Goal: Information Seeking & Learning: Learn about a topic

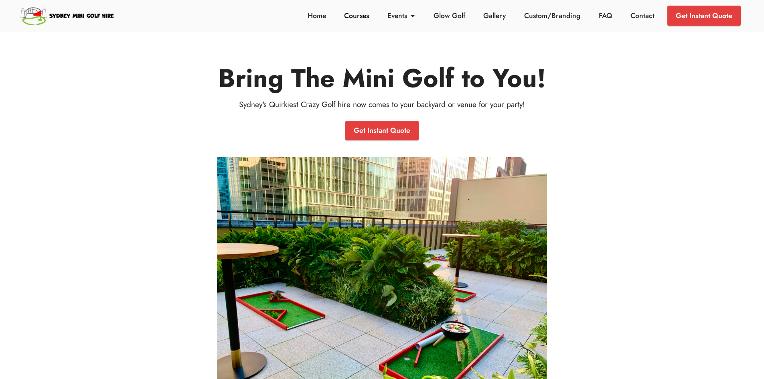
click at [357, 17] on link "Courses" at bounding box center [356, 15] width 29 height 10
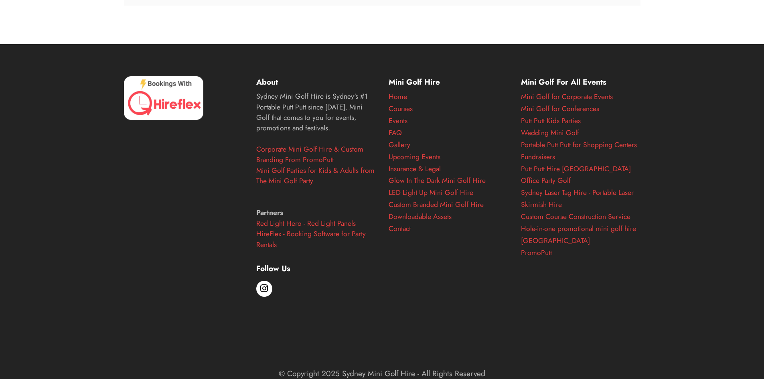
scroll to position [3761, 0]
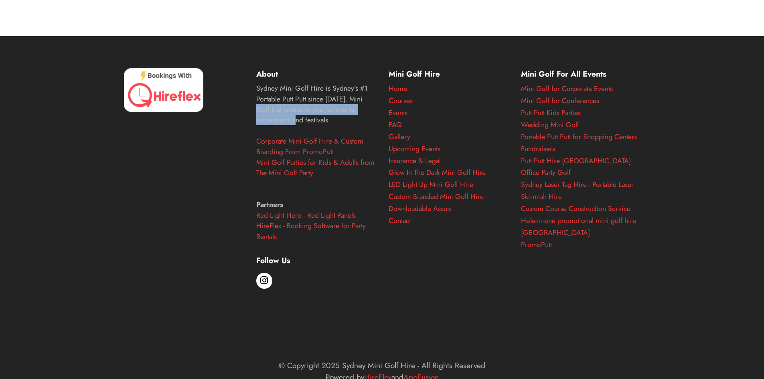
drag, startPoint x: 303, startPoint y: 95, endPoint x: 323, endPoint y: 112, distance: 25.9
click at [323, 112] on p "Sydney Mini Golf Hire is Sydney's #1 Portable Putt Putt since 2013. Mini Golf t…" at bounding box center [315, 162] width 119 height 159
click at [474, 246] on div "Mini Golf Hire Home Courses Events FAQ Gallery Upcoming Events Insurance & Lega…" at bounding box center [448, 207] width 132 height 279
click at [612, 297] on li at bounding box center [580, 299] width 119 height 96
click at [657, 278] on section "About Sydney Mini Golf Hire is Sydney's #1 Portable Putt Putt since 2013. Mini …" at bounding box center [382, 225] width 764 height 379
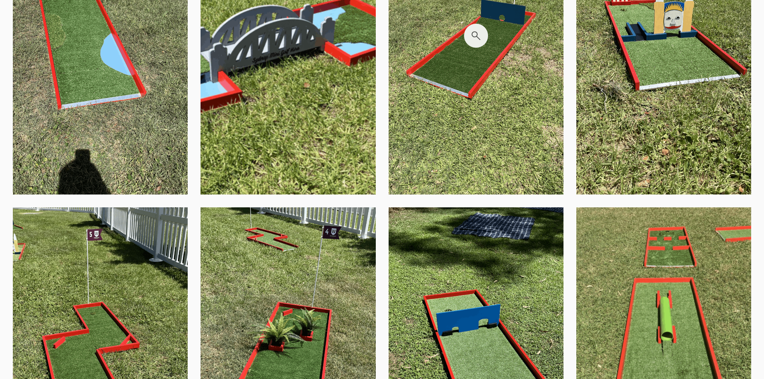
scroll to position [1304, 0]
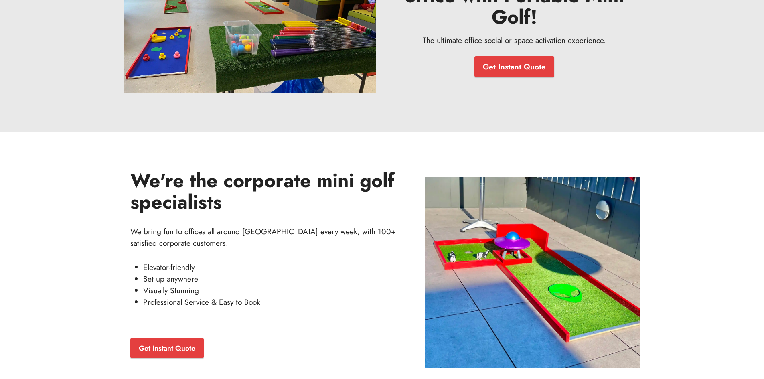
scroll to position [117, 0]
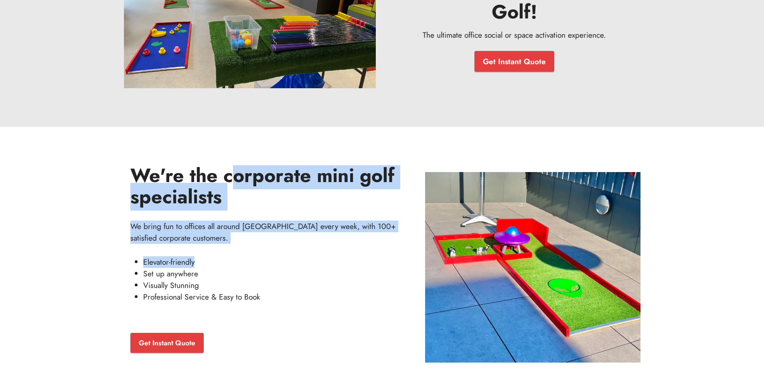
drag, startPoint x: 293, startPoint y: 229, endPoint x: 344, endPoint y: 249, distance: 54.1
click at [344, 249] on div "We're the corporate mini golf specialists We bring fun to offices all around [G…" at bounding box center [267, 260] width 275 height 191
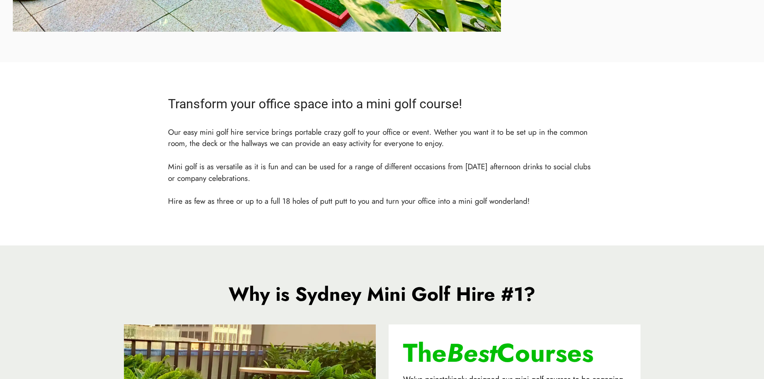
drag, startPoint x: 280, startPoint y: 142, endPoint x: 542, endPoint y: 212, distance: 271.1
click at [542, 212] on div "Transform your office space into a mini golf course! Our easy mini golf hire se…" at bounding box center [382, 153] width 441 height 119
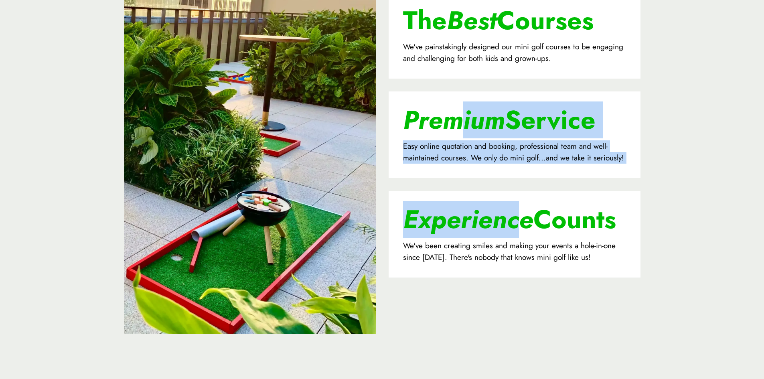
drag, startPoint x: 484, startPoint y: 159, endPoint x: 525, endPoint y: 204, distance: 60.8
click at [524, 206] on div "The Best Courses We've painstakingly designed our mini golf courses to be engag…" at bounding box center [514, 169] width 265 height 355
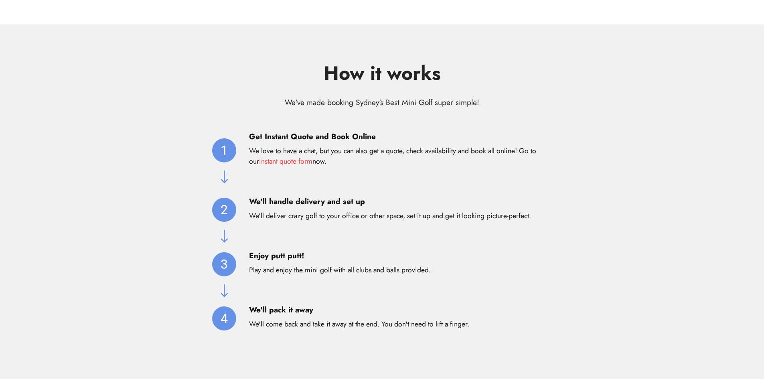
scroll to position [2156, 0]
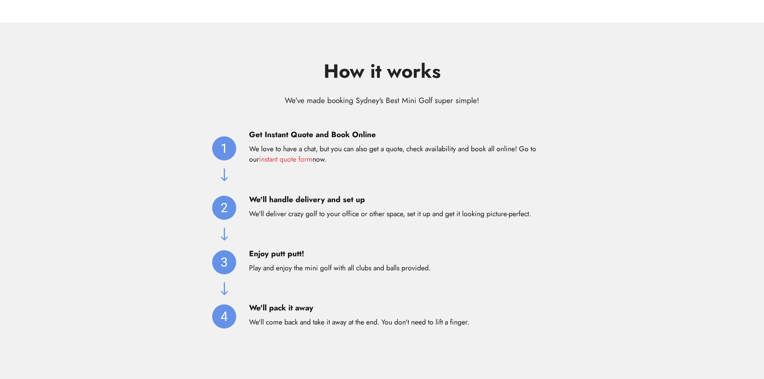
drag, startPoint x: 422, startPoint y: 142, endPoint x: 535, endPoint y: 171, distance: 116.5
click at [535, 165] on div "Get Instant Quote and Book Online We love to have a chat, but you can also get …" at bounding box center [400, 148] width 303 height 39
drag, startPoint x: 505, startPoint y: 229, endPoint x: 473, endPoint y: 215, distance: 35.1
click at [505, 229] on div "1 Get Instant Quote and Book Online We love to have a chat, but you can also ge…" at bounding box center [382, 242] width 353 height 227
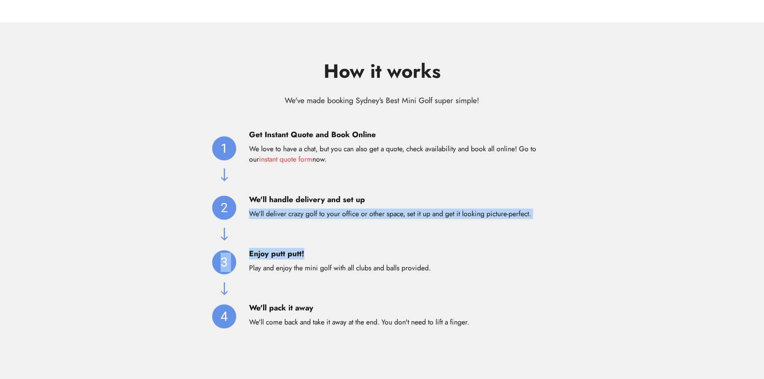
drag, startPoint x: 379, startPoint y: 195, endPoint x: 468, endPoint y: 230, distance: 95.8
click at [468, 230] on div "1 Get Instant Quote and Book Online We love to have a chat, but you can also ge…" at bounding box center [382, 242] width 353 height 227
click at [468, 231] on div "1 Get Instant Quote and Book Online We love to have a chat, but you can also ge…" at bounding box center [382, 242] width 353 height 227
click at [510, 225] on div "1 Get Instant Quote and Book Online We love to have a chat, but you can also ge…" at bounding box center [382, 242] width 353 height 227
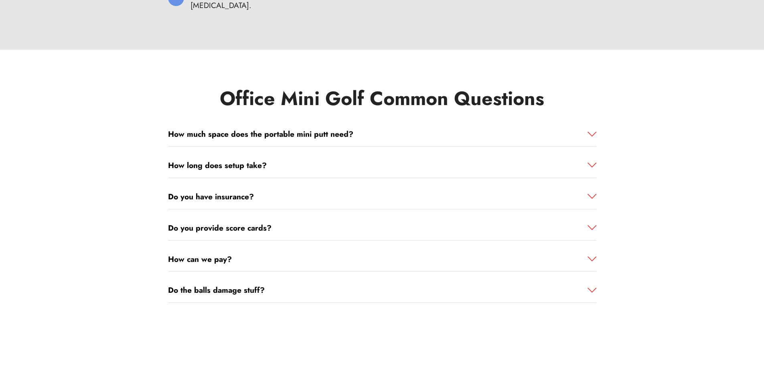
scroll to position [4304, 0]
click at [328, 121] on div "How much space does the portable mini putt need?" at bounding box center [382, 133] width 428 height 25
click at [326, 128] on strong "How much space does the portable mini putt need?" at bounding box center [260, 133] width 185 height 11
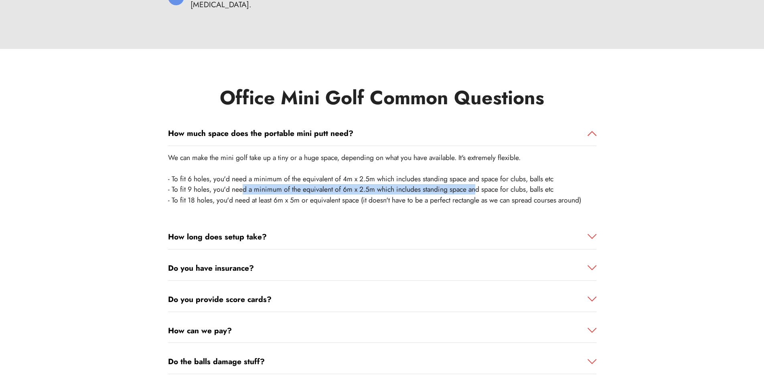
drag, startPoint x: 244, startPoint y: 166, endPoint x: 479, endPoint y: 174, distance: 235.1
click at [479, 174] on p "We can make the mini golf take up a tiny or a huge space, depending on what you…" at bounding box center [382, 178] width 428 height 53
click at [479, 176] on p "We can make the mini golf take up a tiny or a huge space, depending on what you…" at bounding box center [382, 178] width 428 height 53
click at [395, 155] on p "We can make the mini golf take up a tiny or a huge space, depending on what you…" at bounding box center [382, 178] width 428 height 53
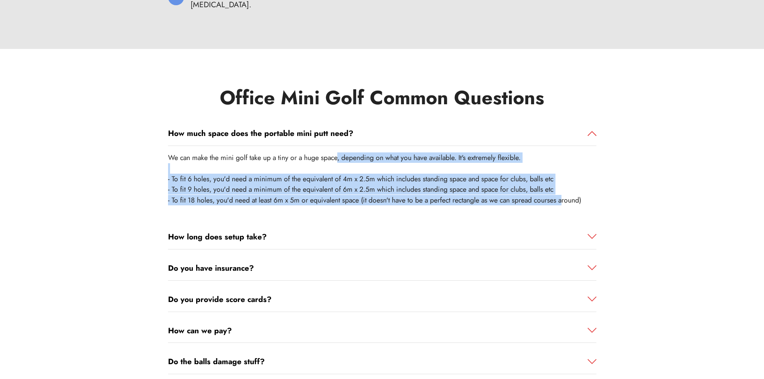
drag, startPoint x: 352, startPoint y: 143, endPoint x: 569, endPoint y: 199, distance: 223.6
click at [569, 199] on div "We can make the mini golf take up a tiny or a huge space, depending on what you…" at bounding box center [382, 182] width 428 height 72
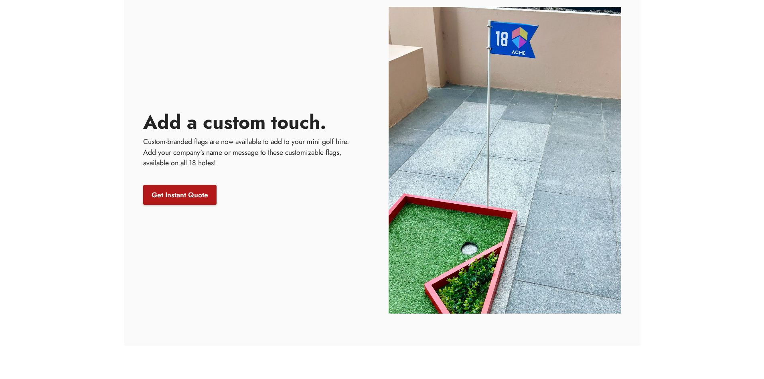
scroll to position [3787, 0]
click at [182, 199] on link "Get Instant Quote" at bounding box center [179, 195] width 73 height 20
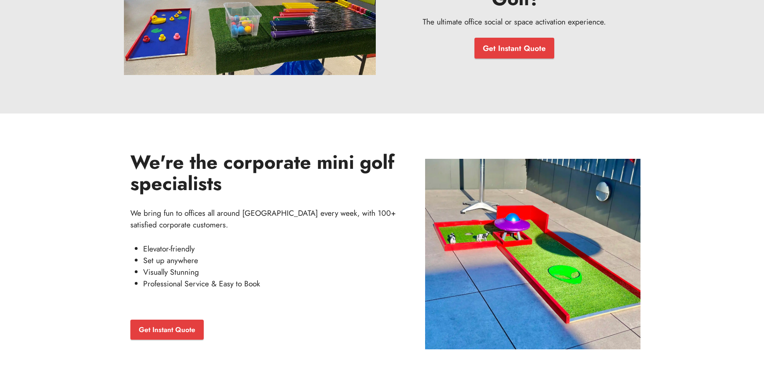
scroll to position [0, 0]
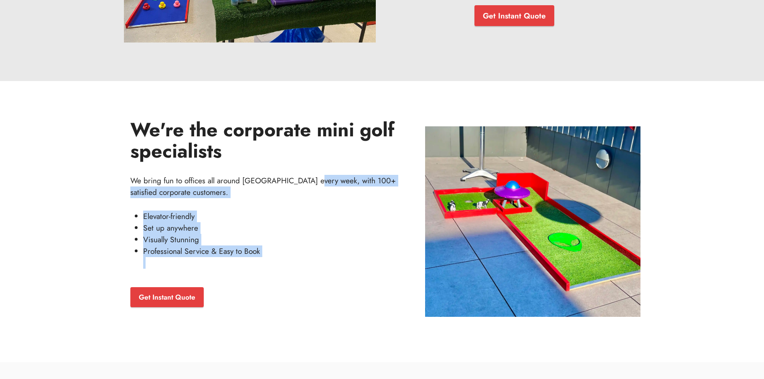
drag, startPoint x: 212, startPoint y: 177, endPoint x: 321, endPoint y: 277, distance: 147.8
click at [321, 278] on div "We're the corporate mini golf specialists We bring fun to offices all around Sy…" at bounding box center [267, 214] width 275 height 191
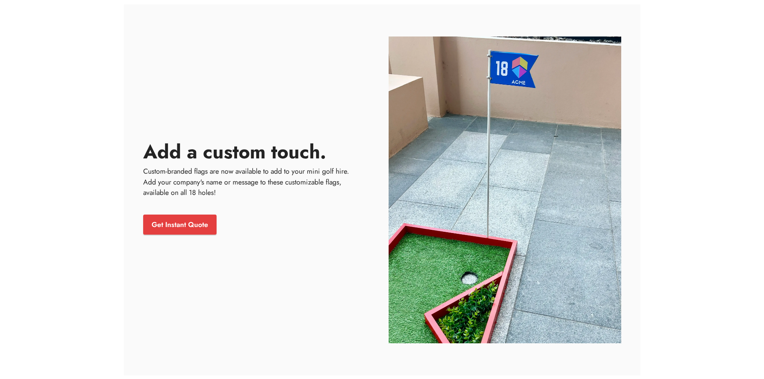
scroll to position [3778, 0]
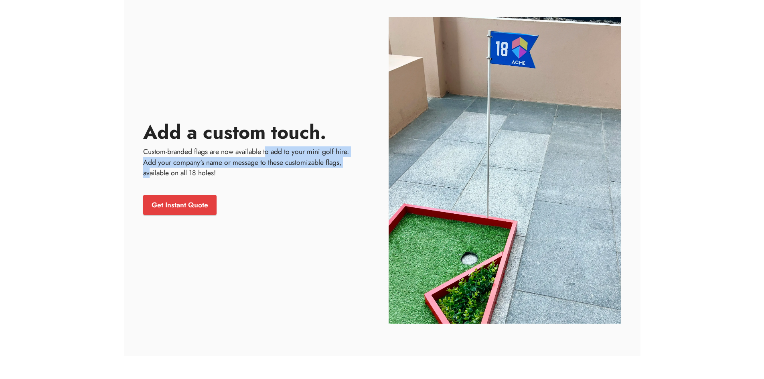
drag, startPoint x: 182, startPoint y: 152, endPoint x: 265, endPoint y: 165, distance: 83.9
click at [265, 165] on p "Custom-branded flags are now available to add to your mini golf hire. Add your …" at bounding box center [253, 162] width 220 height 32
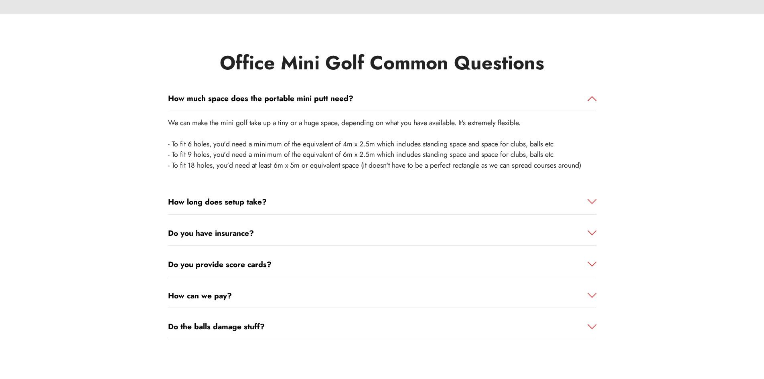
scroll to position [4342, 0]
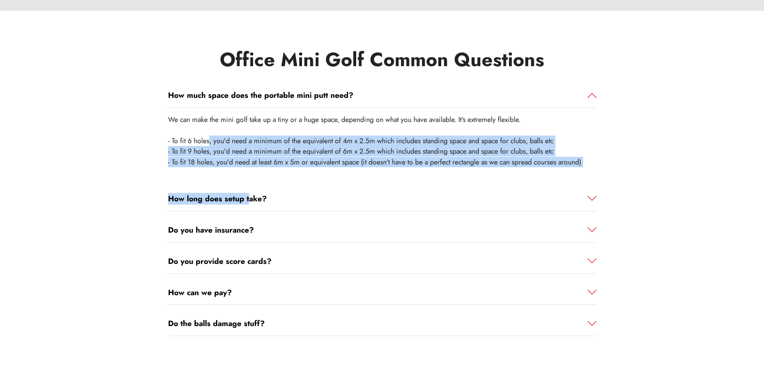
drag, startPoint x: 221, startPoint y: 142, endPoint x: 250, endPoint y: 163, distance: 36.7
click at [250, 163] on div "How much space does the portable mini putt need? We can make the mini golf take…" at bounding box center [382, 209] width 428 height 253
click at [184, 127] on p "We can make the mini golf take up a tiny or a huge space, depending on what you…" at bounding box center [382, 140] width 428 height 53
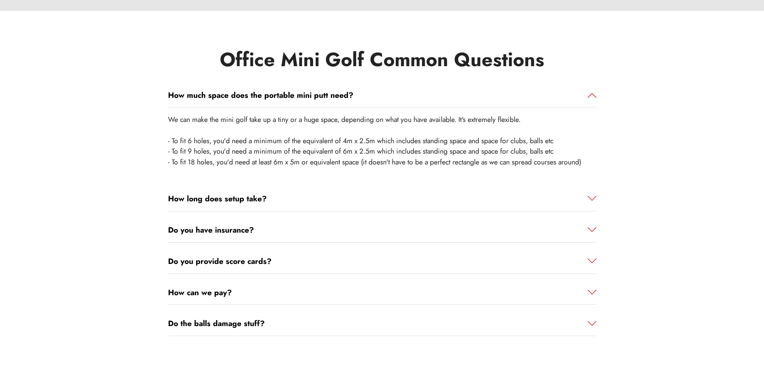
click at [176, 116] on p "We can make the mini golf take up a tiny or a huge space, depending on what you…" at bounding box center [382, 140] width 428 height 53
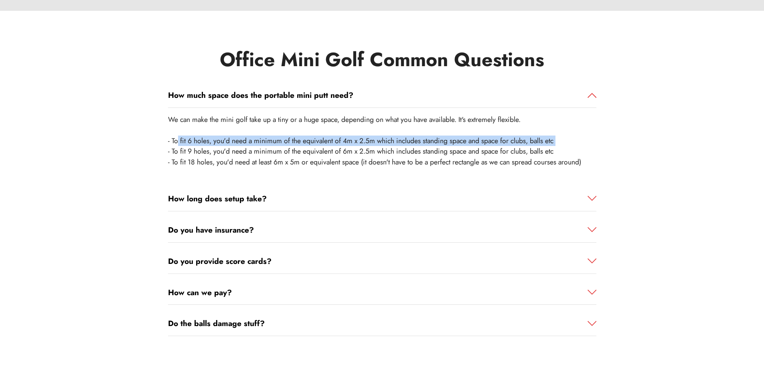
drag, startPoint x: 282, startPoint y: 122, endPoint x: 562, endPoint y: 124, distance: 279.9
click at [562, 124] on p "We can make the mini golf take up a tiny or a huge space, depending on what you…" at bounding box center [382, 140] width 428 height 53
click at [561, 124] on p "We can make the mini golf take up a tiny or a huge space, depending on what you…" at bounding box center [382, 140] width 428 height 53
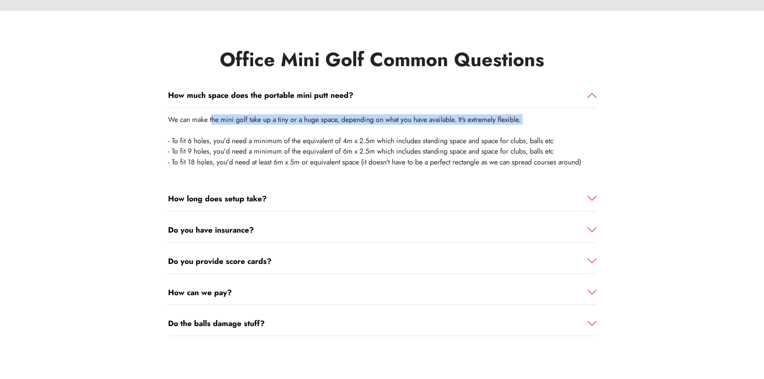
drag, startPoint x: 214, startPoint y: 96, endPoint x: 520, endPoint y: 125, distance: 307.7
click at [531, 114] on p "We can make the mini golf take up a tiny or a huge space, depending on what you…" at bounding box center [382, 140] width 428 height 53
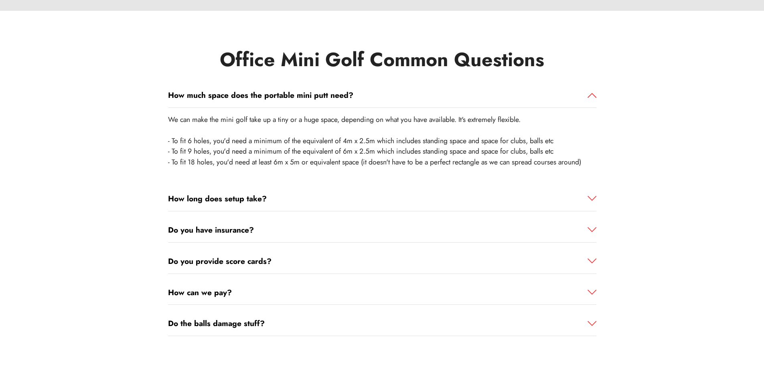
drag, startPoint x: 520, startPoint y: 128, endPoint x: 516, endPoint y: 124, distance: 4.8
click at [516, 124] on p "We can make the mini golf take up a tiny or a huge space, depending on what you…" at bounding box center [382, 140] width 428 height 53
click at [403, 114] on p "We can make the mini golf take up a tiny or a huge space, depending on what you…" at bounding box center [382, 140] width 428 height 53
click at [228, 193] on strong "How long does setup take?" at bounding box center [217, 198] width 99 height 11
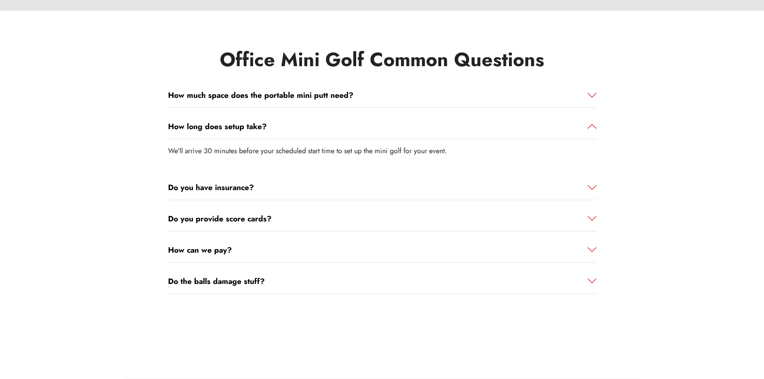
click at [238, 275] on strong "Do the balls damage stuff?" at bounding box center [216, 280] width 97 height 11
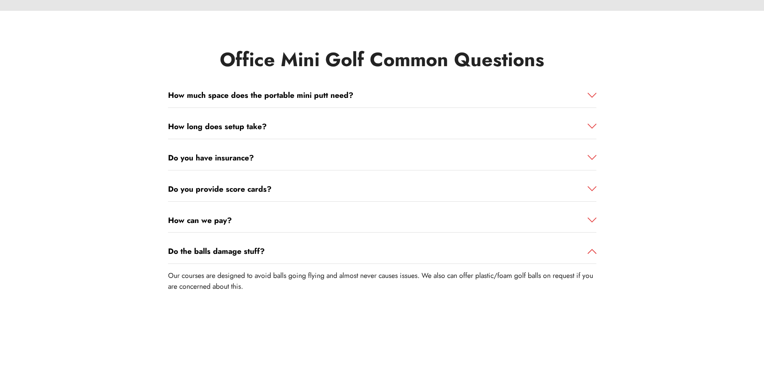
click at [634, 247] on div "Office Mini Golf Common Questions How much space does the portable mini putt ne…" at bounding box center [381, 179] width 529 height 261
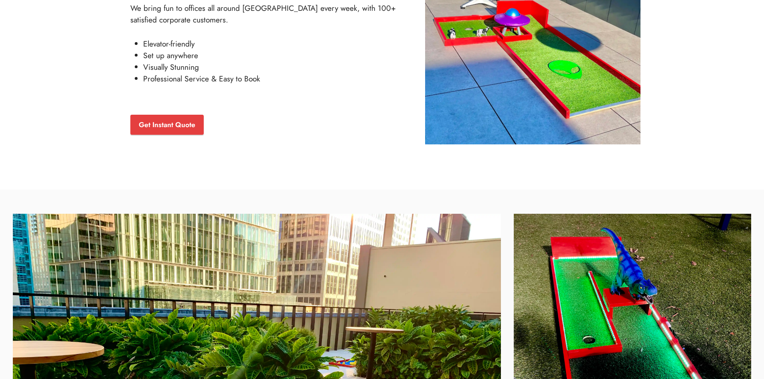
scroll to position [0, 0]
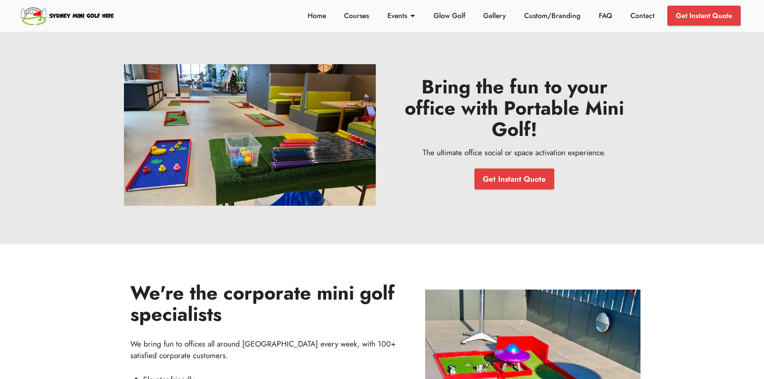
click at [514, 74] on strong "Bring the fun to your office with Portable Mini Golf!" at bounding box center [514, 108] width 219 height 70
click at [357, 17] on link "Courses" at bounding box center [356, 15] width 29 height 10
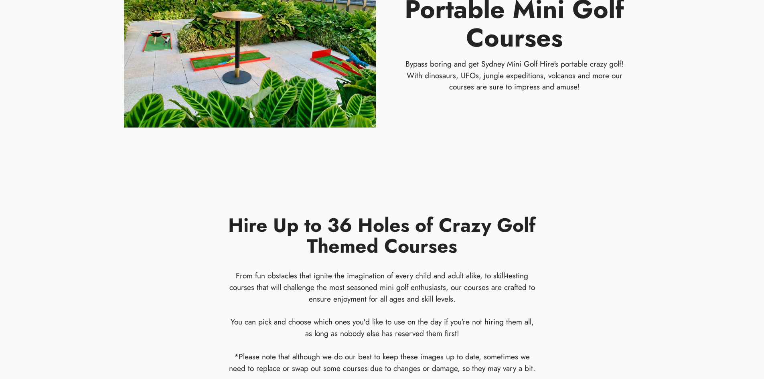
scroll to position [123, 0]
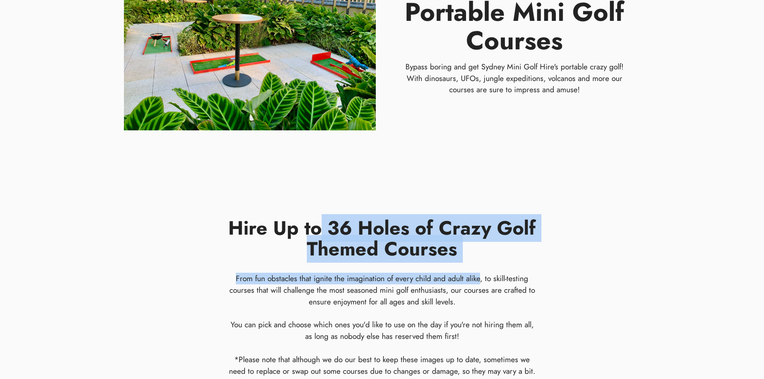
drag, startPoint x: 338, startPoint y: 234, endPoint x: 480, endPoint y: 268, distance: 145.6
click at [480, 268] on div "Hire Up to 36 Holes of Crazy Golf Themed Courses From fun obstacles that ignite…" at bounding box center [382, 275] width 308 height 201
click at [460, 276] on h4 "From fun obstacles that ignite the imagination of every child and adult alike, …" at bounding box center [382, 325] width 308 height 104
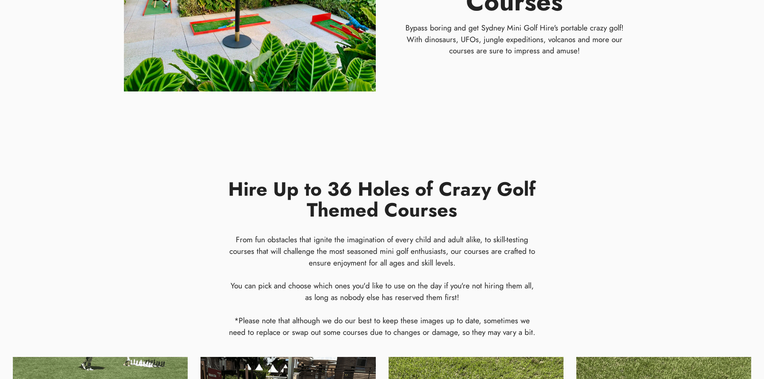
scroll to position [163, 0]
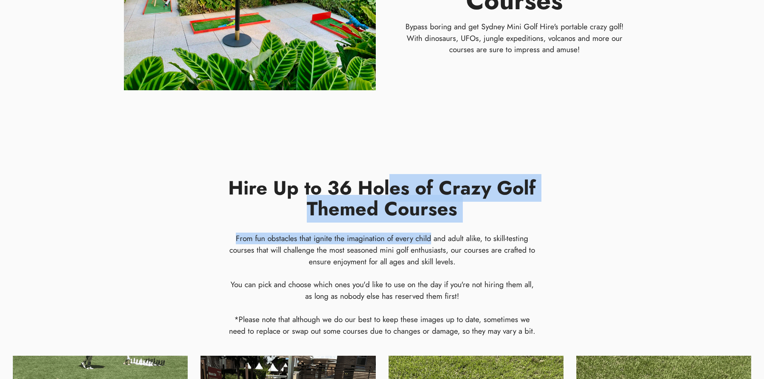
drag, startPoint x: 393, startPoint y: 194, endPoint x: 430, endPoint y: 243, distance: 61.5
click at [430, 243] on div "Hire Up to 36 Holes of Crazy Golf Themed Courses From fun obstacles that ignite…" at bounding box center [382, 235] width 308 height 201
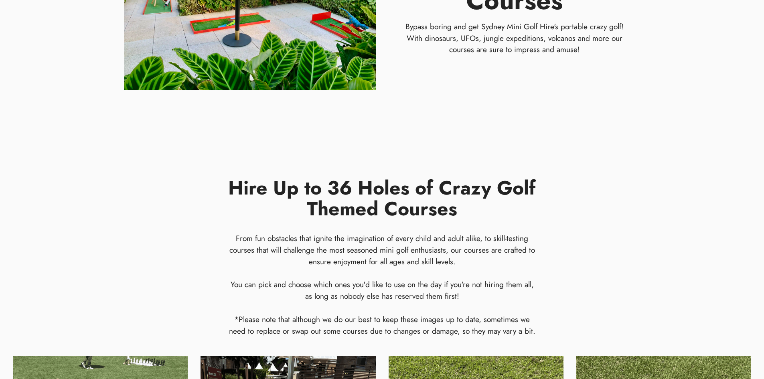
click at [400, 249] on h4 "From fun obstacles that ignite the imagination of every child and adult alike, …" at bounding box center [382, 285] width 308 height 104
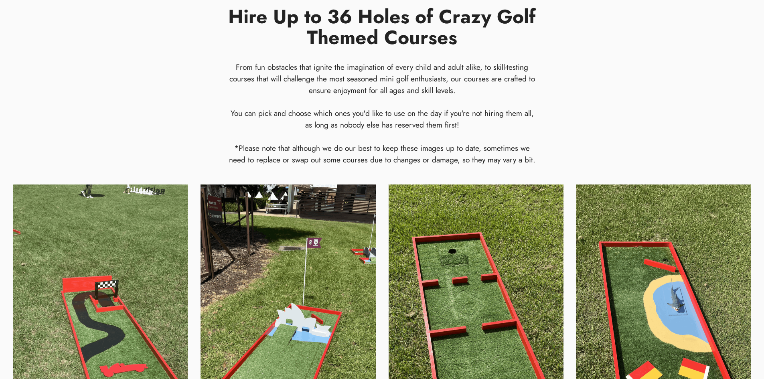
scroll to position [336, 0]
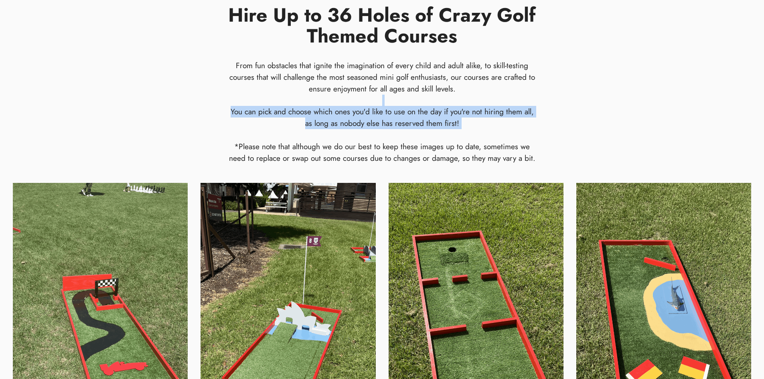
drag, startPoint x: 342, startPoint y: 106, endPoint x: 473, endPoint y: 138, distance: 135.0
click at [473, 138] on h4 "From fun obstacles that ignite the imagination of every child and adult alike, …" at bounding box center [382, 112] width 308 height 104
click at [473, 138] on div "You can pick and choose which ones you'd like to use on the day if you're not h…" at bounding box center [382, 135] width 308 height 58
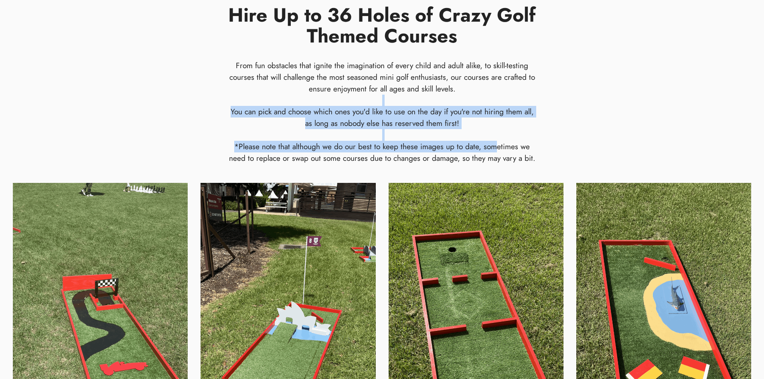
drag, startPoint x: 378, startPoint y: 109, endPoint x: 494, endPoint y: 150, distance: 122.9
click at [494, 150] on h4 "From fun obstacles that ignite the imagination of every child and adult alike, …" at bounding box center [382, 112] width 308 height 104
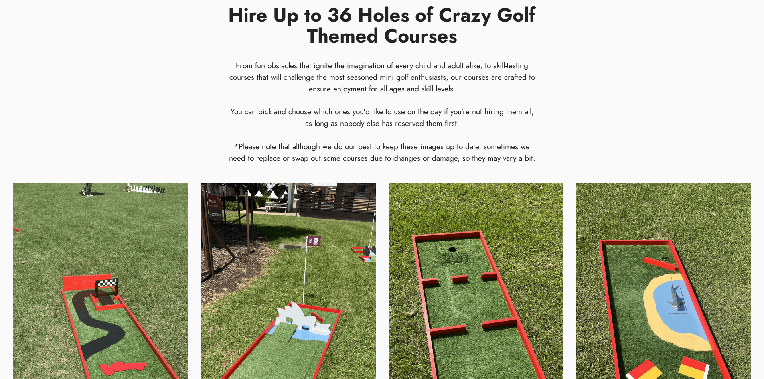
click at [476, 153] on div "You can pick and choose which ones you'd like to use on the day if you're not h…" at bounding box center [382, 135] width 308 height 58
drag, startPoint x: 401, startPoint y: 121, endPoint x: 396, endPoint y: 121, distance: 4.8
click at [401, 121] on div "You can pick and choose which ones you'd like to use on the day if you're not h…" at bounding box center [382, 135] width 308 height 58
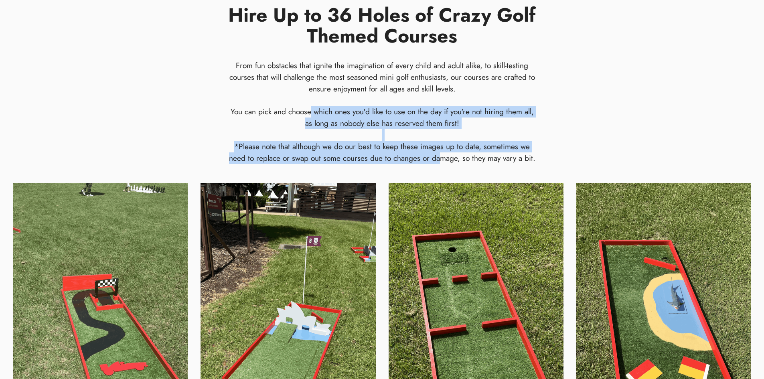
drag, startPoint x: 433, startPoint y: 161, endPoint x: 439, endPoint y: 163, distance: 6.0
click at [439, 162] on div "You can pick and choose which ones you'd like to use on the day if you're not h…" at bounding box center [382, 135] width 308 height 58
click at [438, 163] on div "You can pick and choose which ones you'd like to use on the day if you're not h…" at bounding box center [382, 135] width 308 height 58
click at [318, 107] on div "You can pick and choose which ones you'd like to use on the day if you're not h…" at bounding box center [382, 135] width 308 height 58
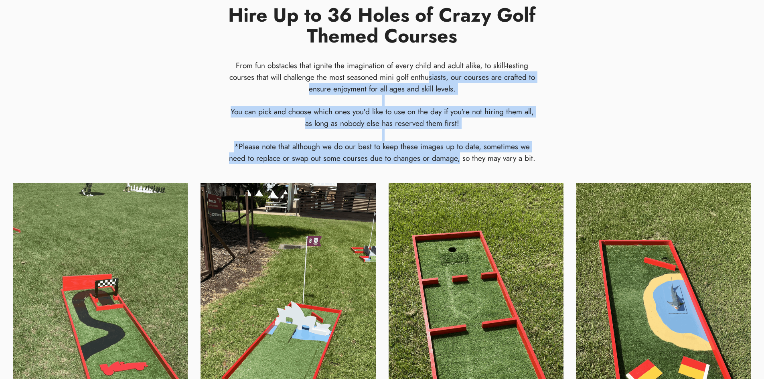
drag, startPoint x: 435, startPoint y: 105, endPoint x: 458, endPoint y: 168, distance: 67.1
click at [458, 168] on div "Hire Up to 36 Holes of Crazy Golf Themed Courses From fun obstacles that ignite…" at bounding box center [382, 72] width 321 height 221
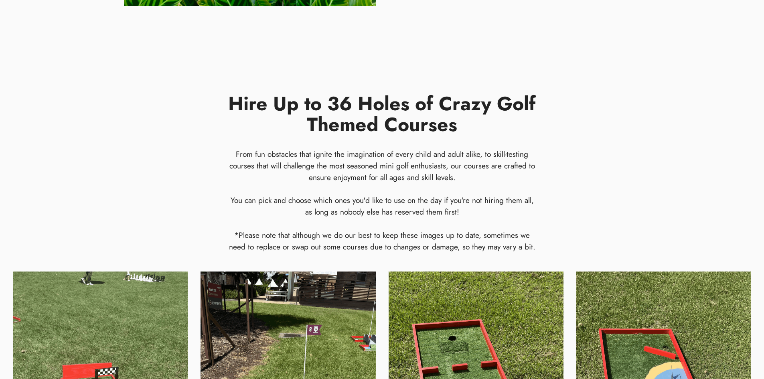
scroll to position [0, 0]
